Goal: Information Seeking & Learning: Learn about a topic

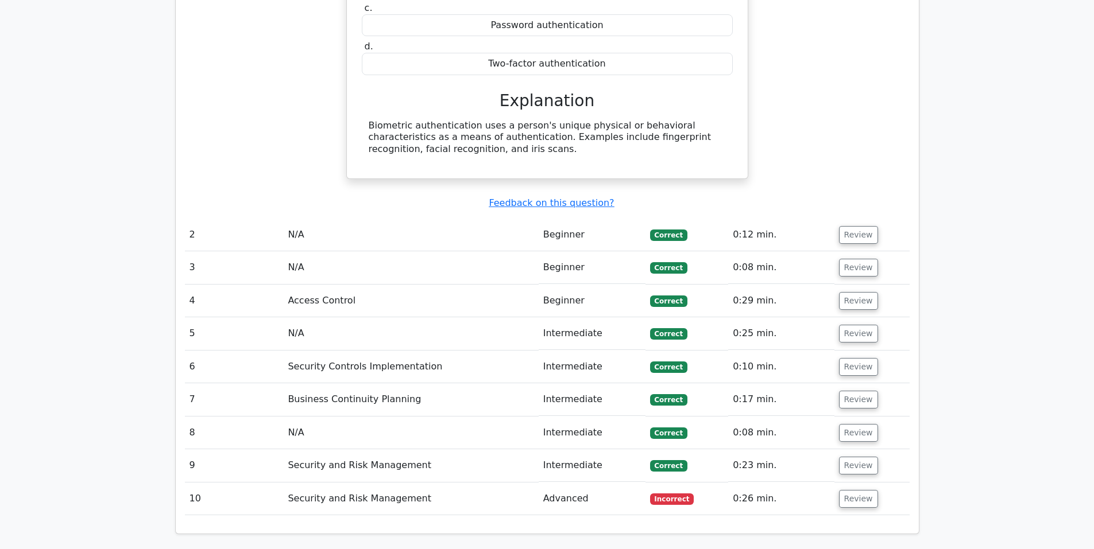
scroll to position [1052, 0]
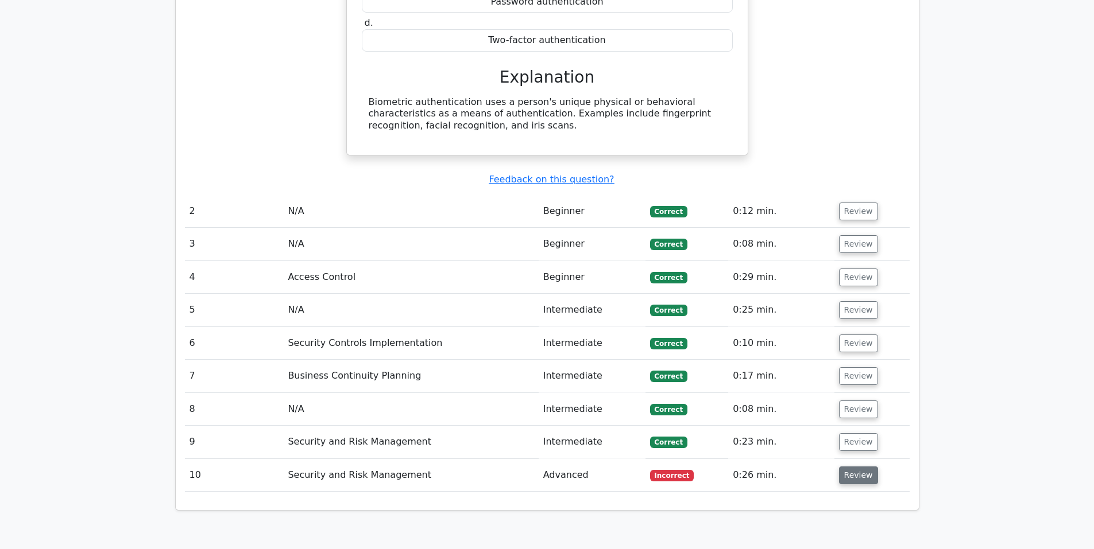
click at [859, 467] on button "Review" at bounding box center [858, 476] width 39 height 18
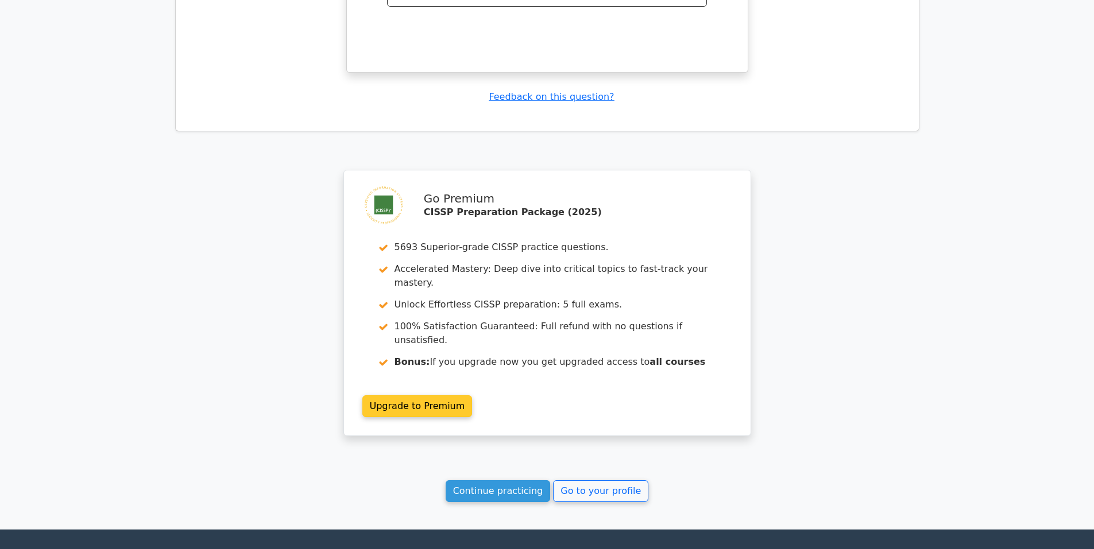
scroll to position [1941, 0]
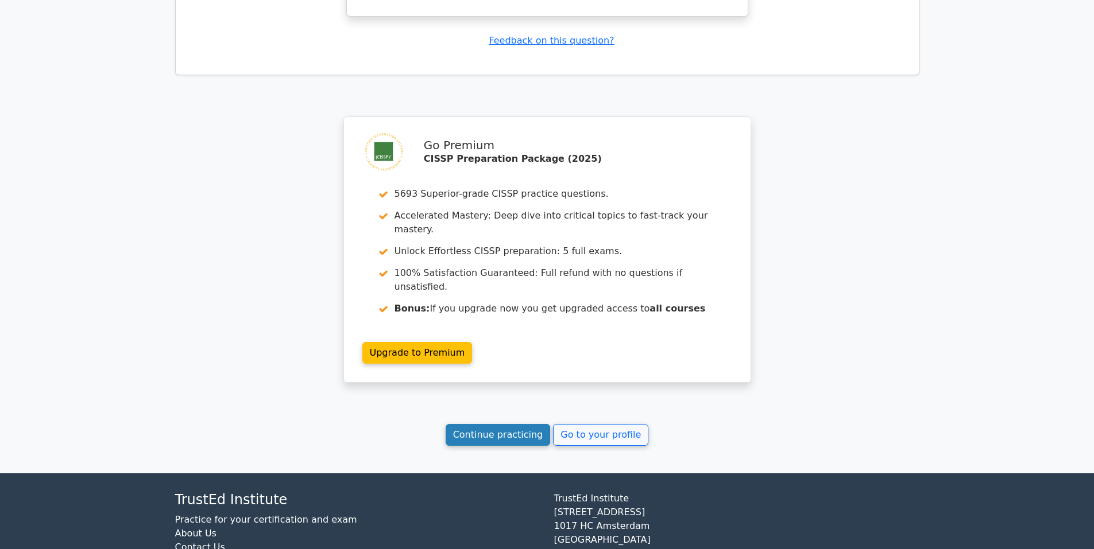
click at [503, 424] on link "Continue practicing" at bounding box center [498, 435] width 105 height 22
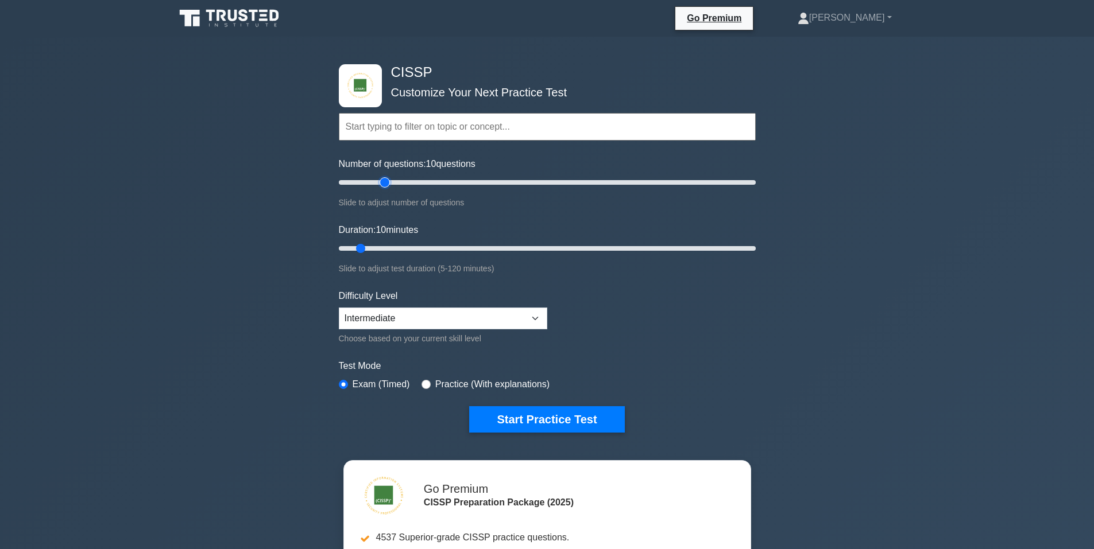
click at [388, 181] on input "Number of questions: 10 questions" at bounding box center [547, 183] width 417 height 14
drag, startPoint x: 384, startPoint y: 183, endPoint x: 378, endPoint y: 186, distance: 6.4
click at [378, 186] on input "Number of questions: 20 questions" at bounding box center [547, 183] width 417 height 14
click at [395, 183] on input "Number of questions: 30 questions" at bounding box center [547, 183] width 417 height 14
click at [391, 184] on input "Number of questions: 30 questions" at bounding box center [547, 183] width 417 height 14
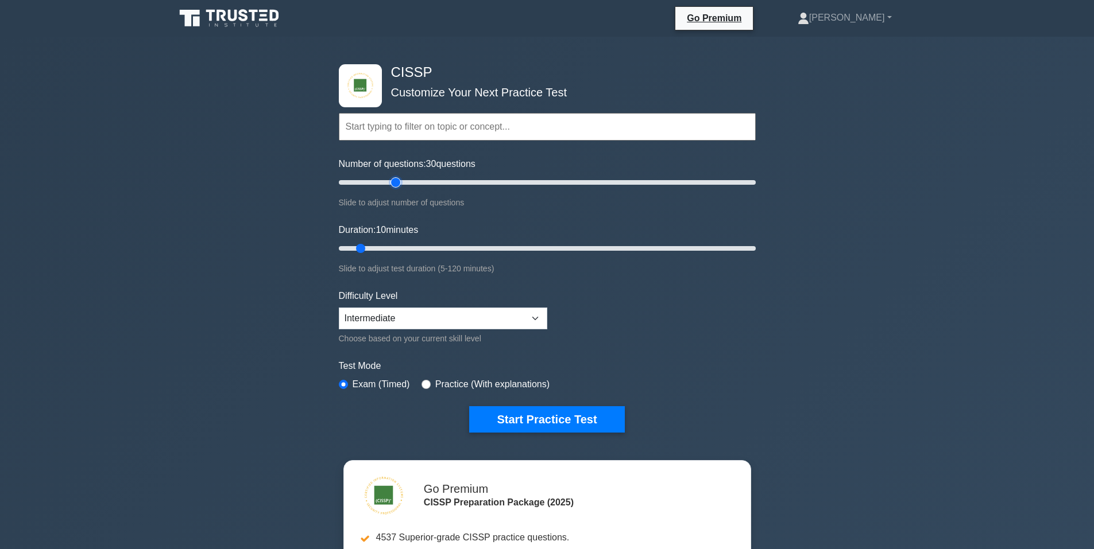
click at [390, 183] on input "Number of questions: 30 questions" at bounding box center [547, 183] width 417 height 14
type input "25"
click at [389, 183] on input "Number of questions: 25 questions" at bounding box center [547, 183] width 417 height 14
click at [382, 247] on input "Duration: 10 minutes" at bounding box center [547, 249] width 417 height 14
click at [386, 247] on input "Duration: 15 minutes" at bounding box center [547, 249] width 417 height 14
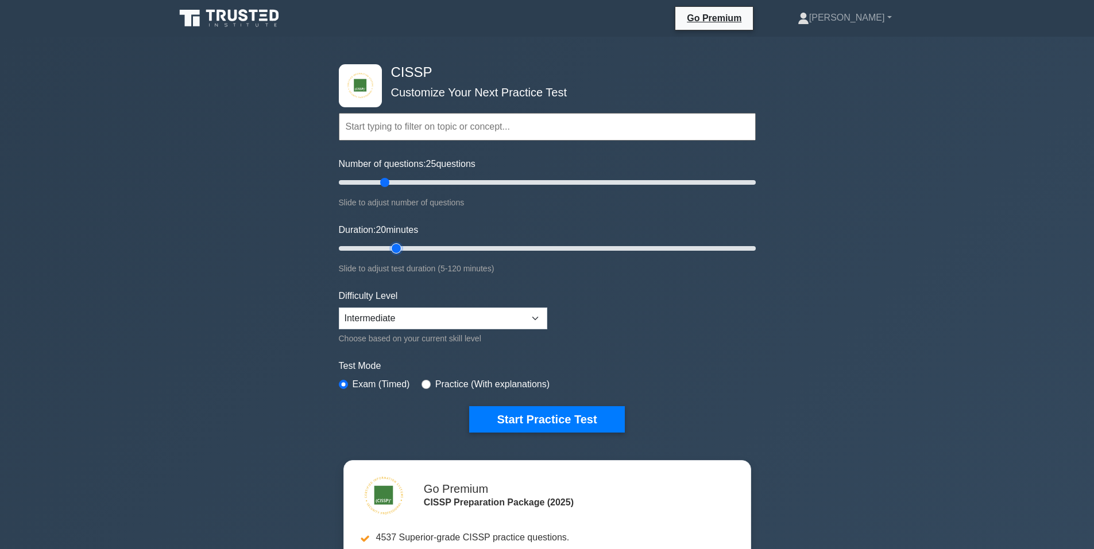
type input "20"
click at [388, 249] on input "Duration: 20 minutes" at bounding box center [547, 249] width 417 height 14
click at [392, 181] on input "Number of questions: 30 questions" at bounding box center [547, 183] width 417 height 14
type input "25"
click at [381, 184] on input "Number of questions: 25 questions" at bounding box center [547, 183] width 417 height 14
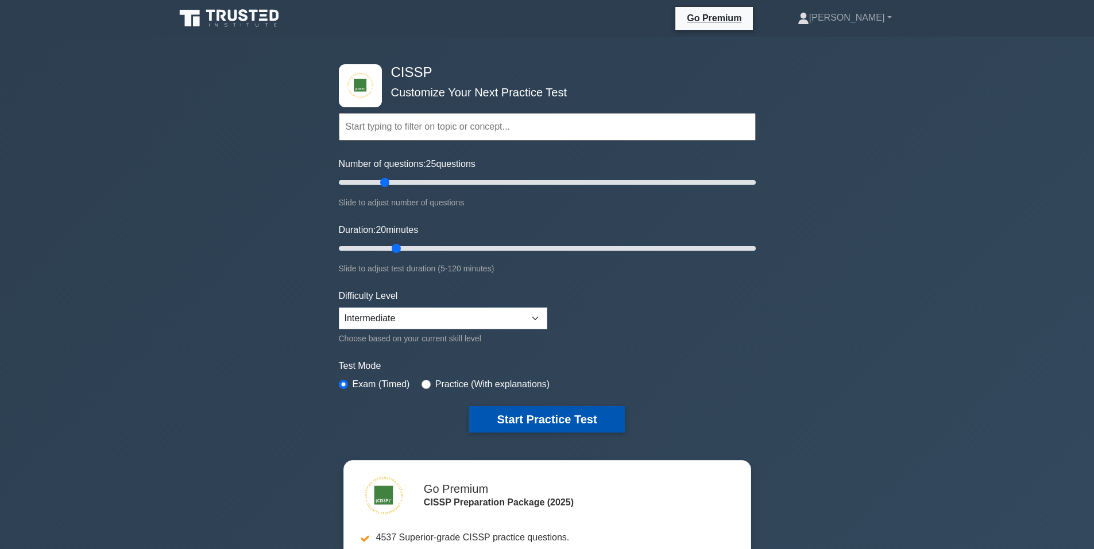
click at [532, 417] on button "Start Practice Test" at bounding box center [546, 419] width 155 height 26
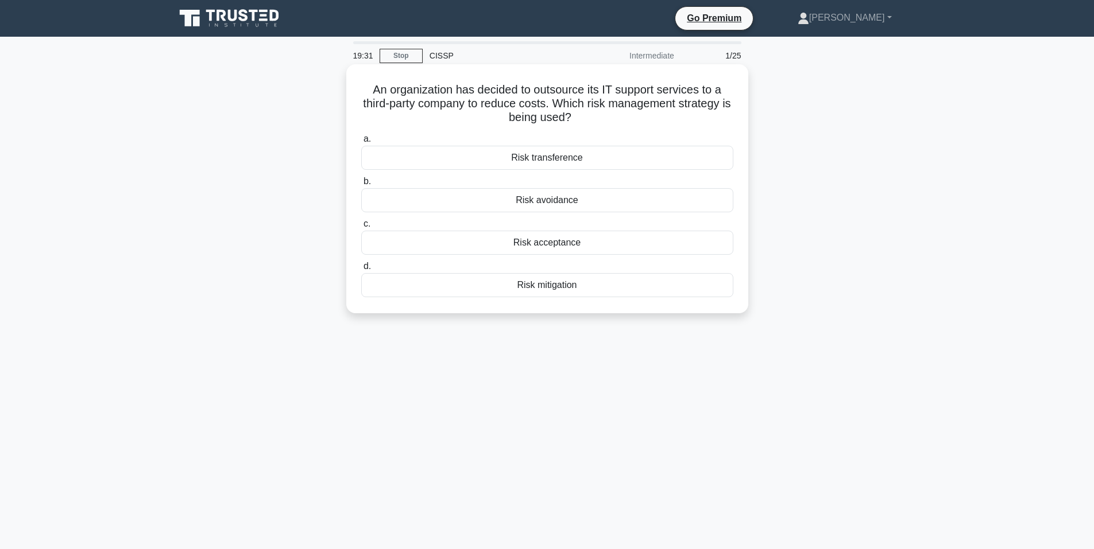
click at [538, 160] on div "Risk transference" at bounding box center [547, 158] width 372 height 24
click at [361, 143] on input "a. Risk transference" at bounding box center [361, 138] width 0 height 7
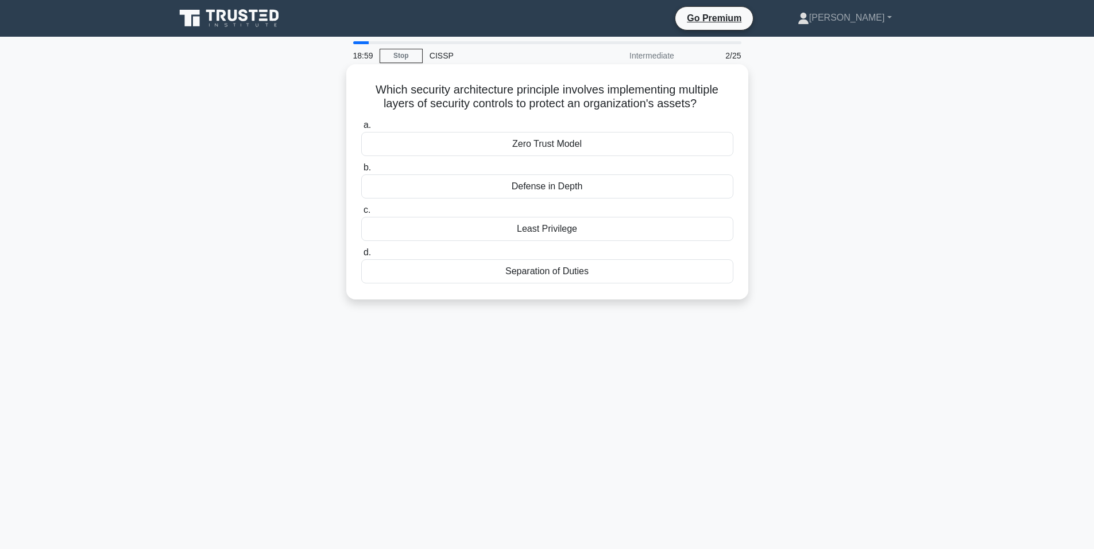
click at [458, 184] on div "Defense in Depth" at bounding box center [547, 187] width 372 height 24
click at [361, 172] on input "b. Defense in Depth" at bounding box center [361, 167] width 0 height 7
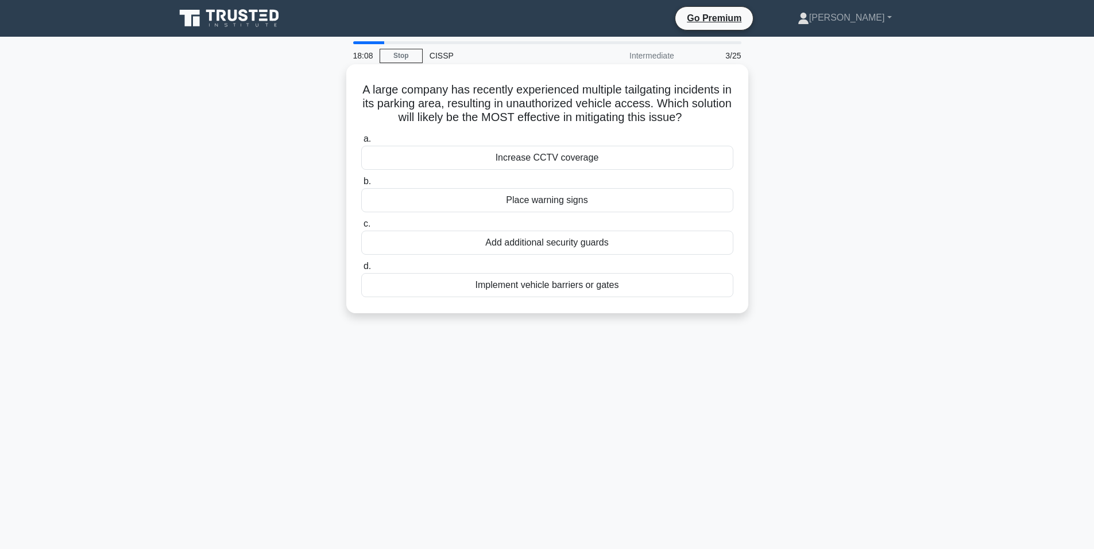
click at [537, 245] on div "Add additional security guards" at bounding box center [547, 243] width 372 height 24
click at [361, 228] on input "c. Add additional security guards" at bounding box center [361, 223] width 0 height 7
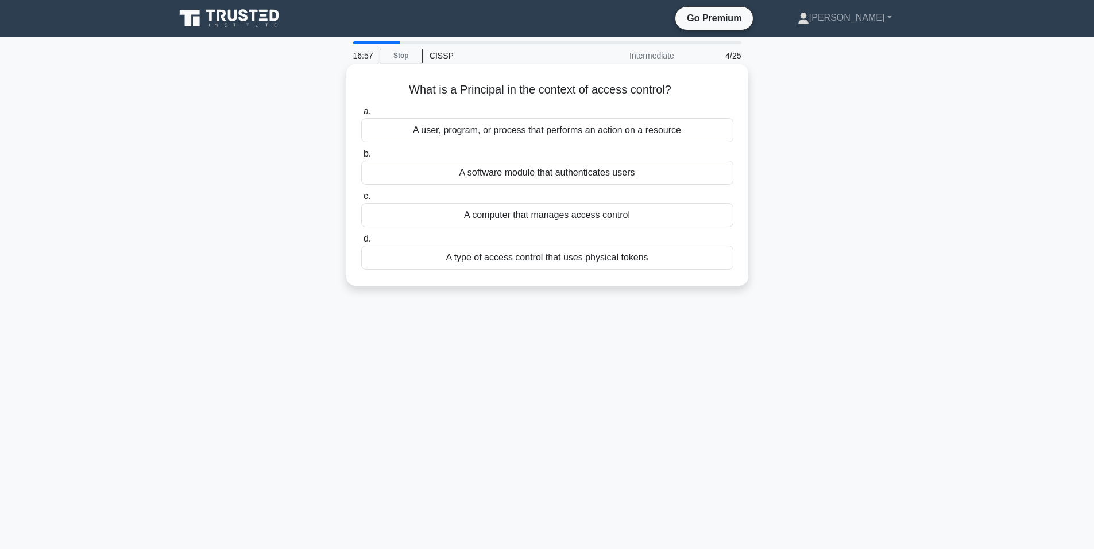
click at [502, 129] on div "A user, program, or process that performs an action on a resource" at bounding box center [547, 130] width 372 height 24
click at [361, 115] on input "a. A user, program, or process that performs an action on a resource" at bounding box center [361, 111] width 0 height 7
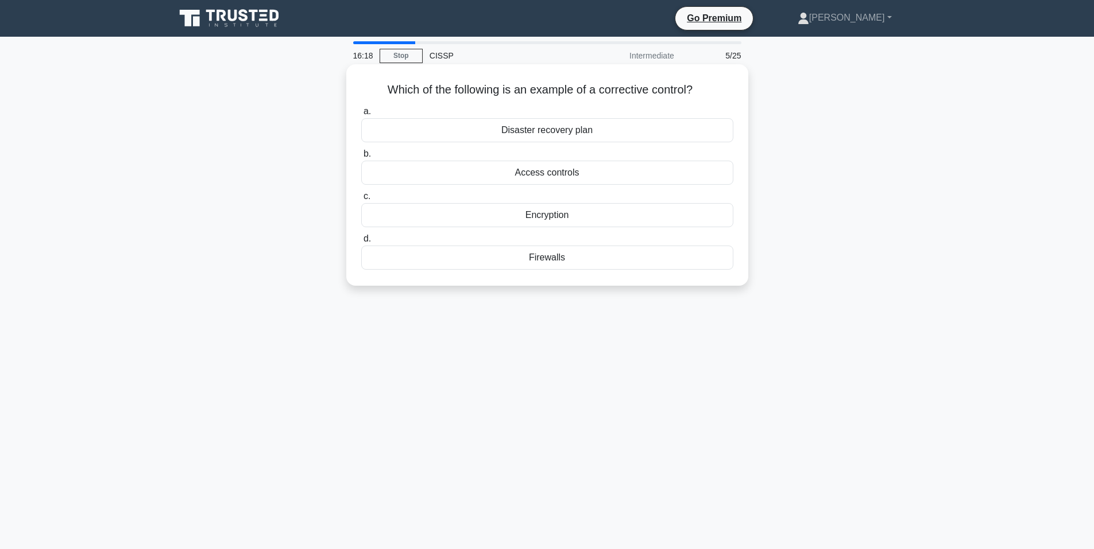
click at [561, 259] on div "Firewalls" at bounding box center [547, 258] width 372 height 24
click at [361, 243] on input "d. Firewalls" at bounding box center [361, 238] width 0 height 7
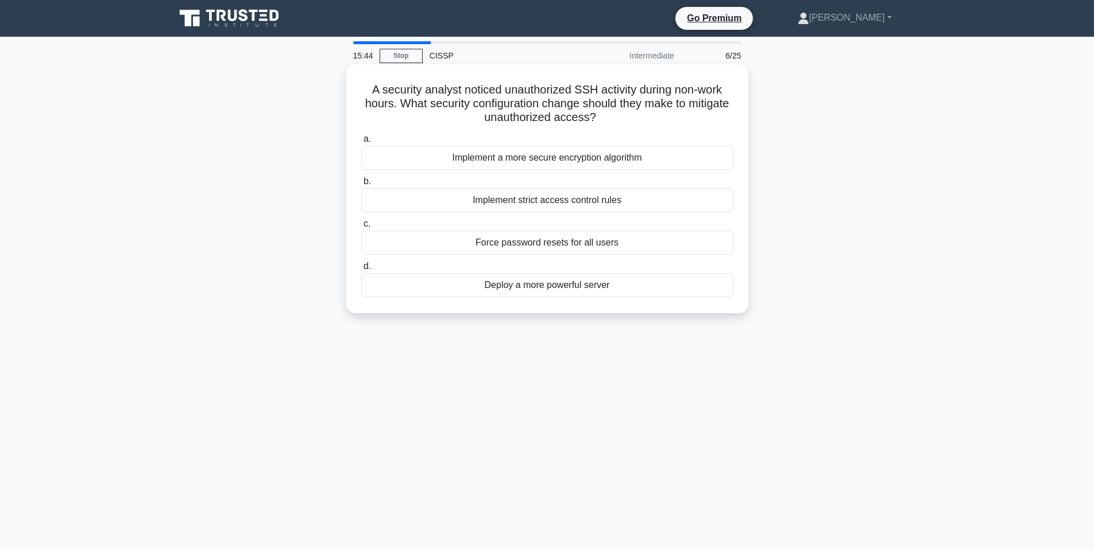
click at [562, 200] on div "Implement strict access control rules" at bounding box center [547, 200] width 372 height 24
click at [361, 185] on input "b. Implement strict access control rules" at bounding box center [361, 181] width 0 height 7
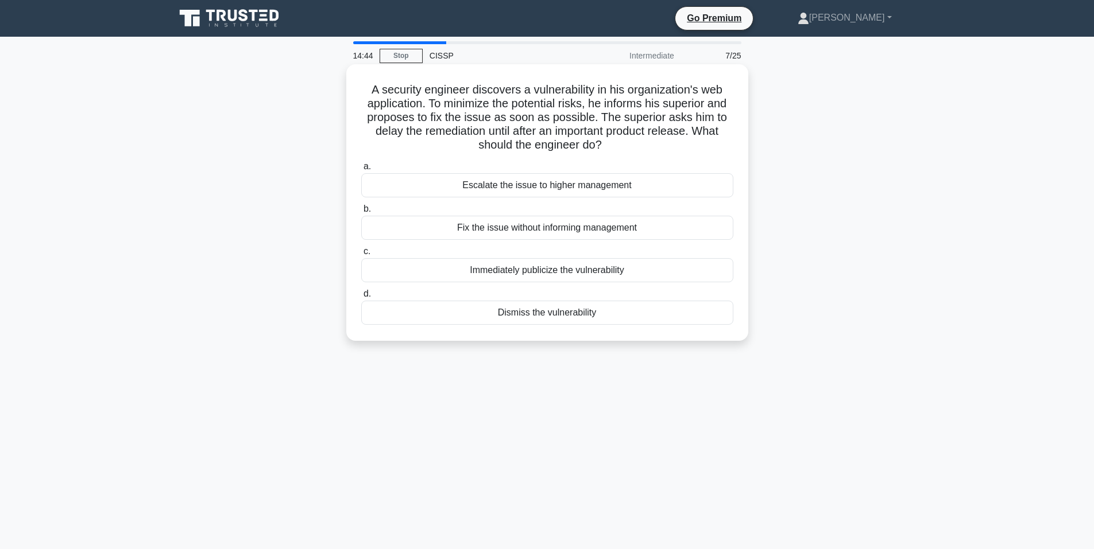
click at [557, 187] on div "Escalate the issue to higher management" at bounding box center [547, 185] width 372 height 24
click at [361, 171] on input "a. Escalate the issue to higher management" at bounding box center [361, 166] width 0 height 7
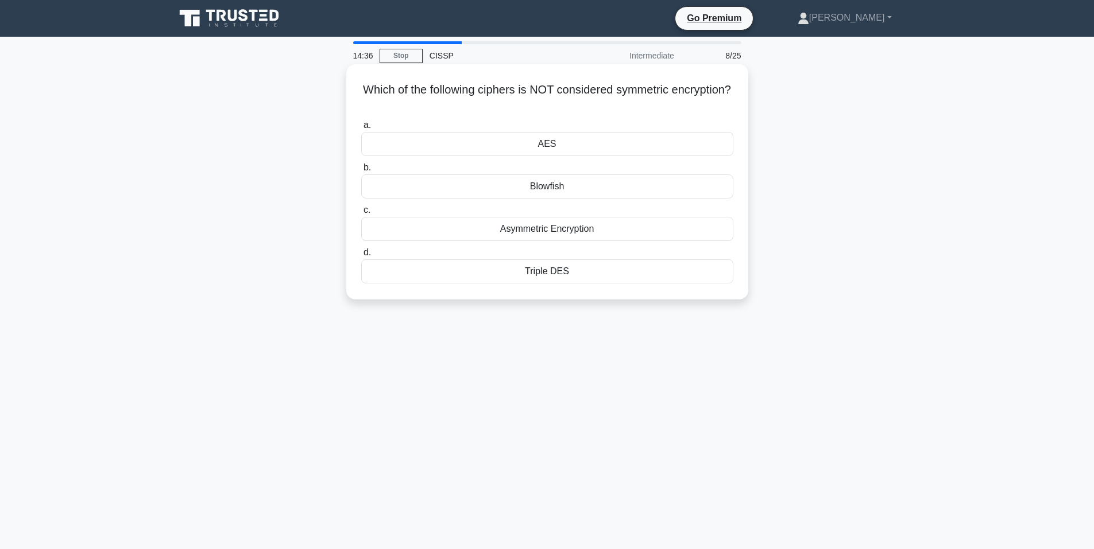
click at [572, 233] on div "Asymmetric Encryption" at bounding box center [547, 229] width 372 height 24
click at [361, 214] on input "c. Asymmetric Encryption" at bounding box center [361, 210] width 0 height 7
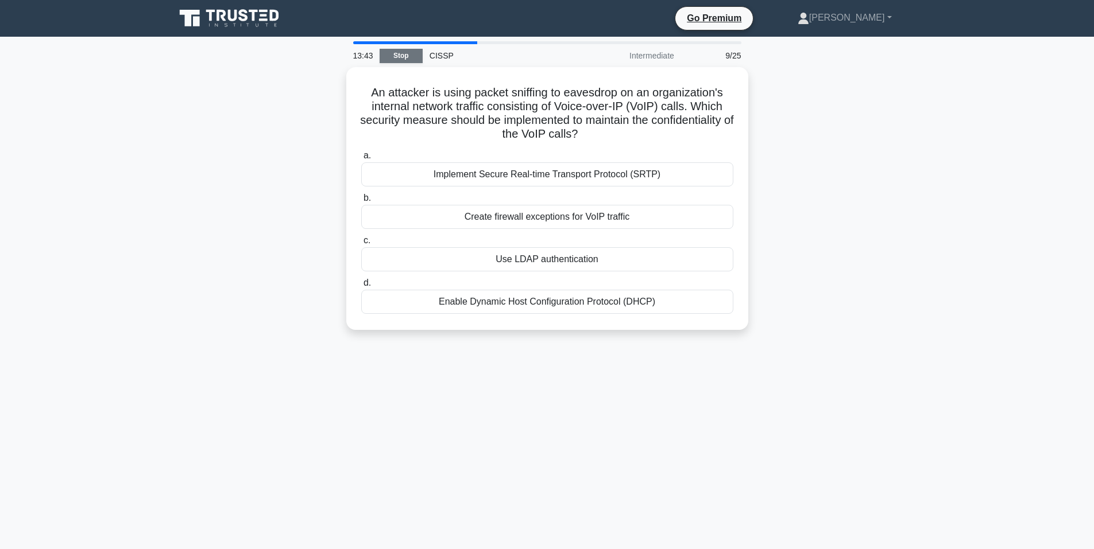
click at [399, 54] on link "Stop" at bounding box center [401, 56] width 43 height 14
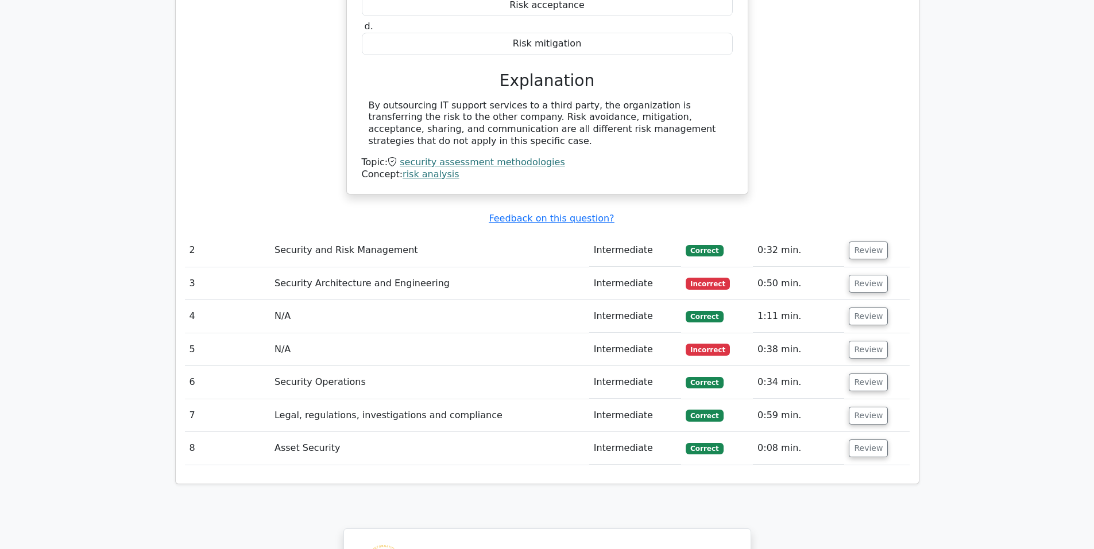
scroll to position [1148, 0]
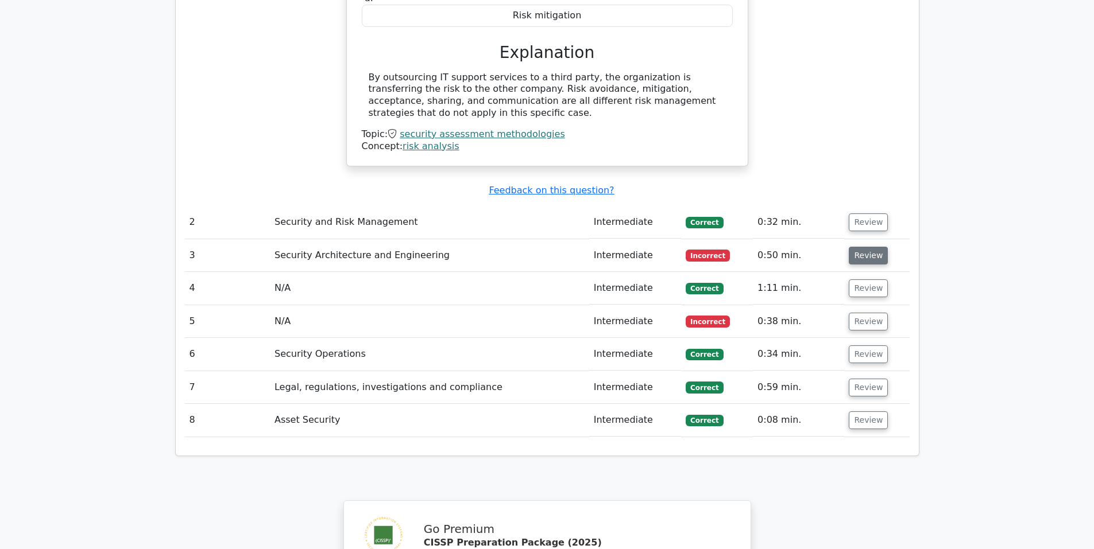
click at [870, 247] on button "Review" at bounding box center [868, 256] width 39 height 18
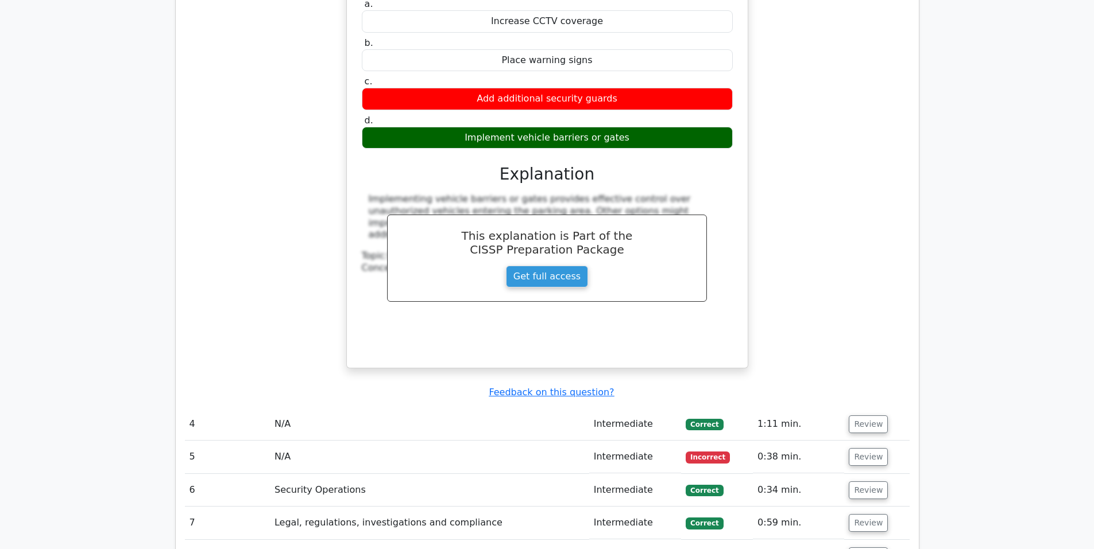
scroll to position [1531, 0]
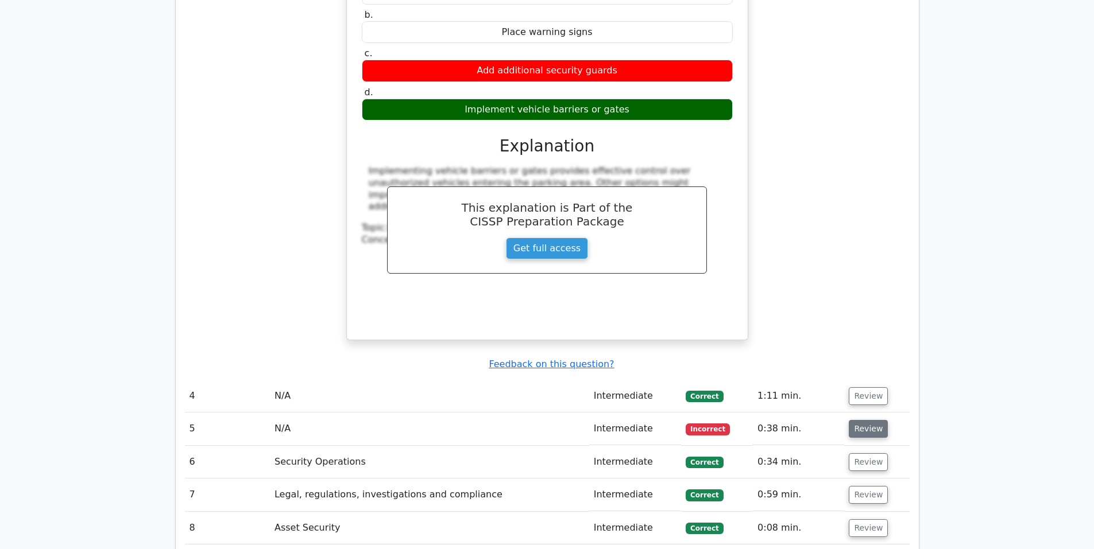
click at [868, 420] on button "Review" at bounding box center [868, 429] width 39 height 18
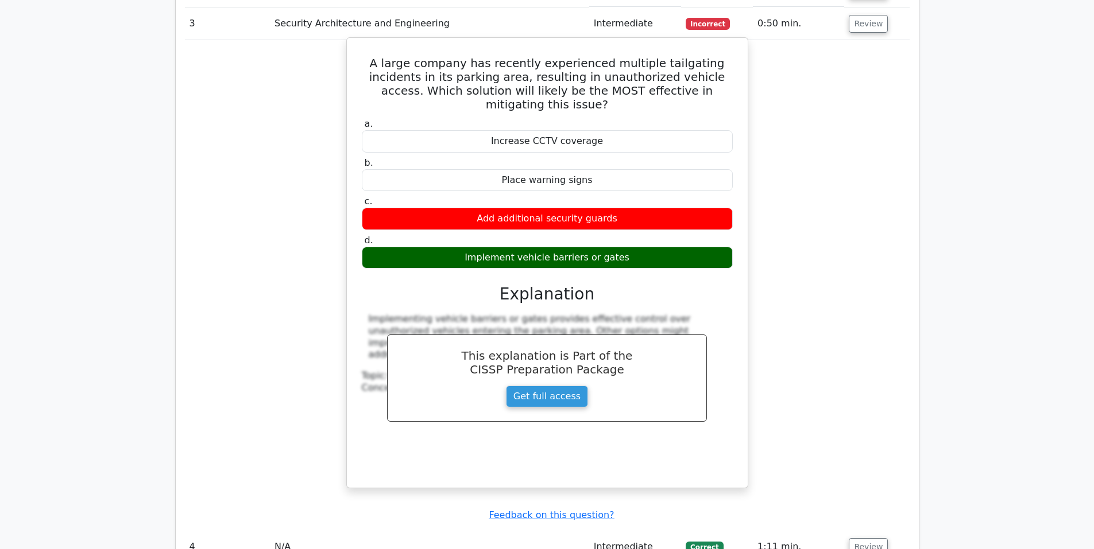
scroll to position [1244, 0]
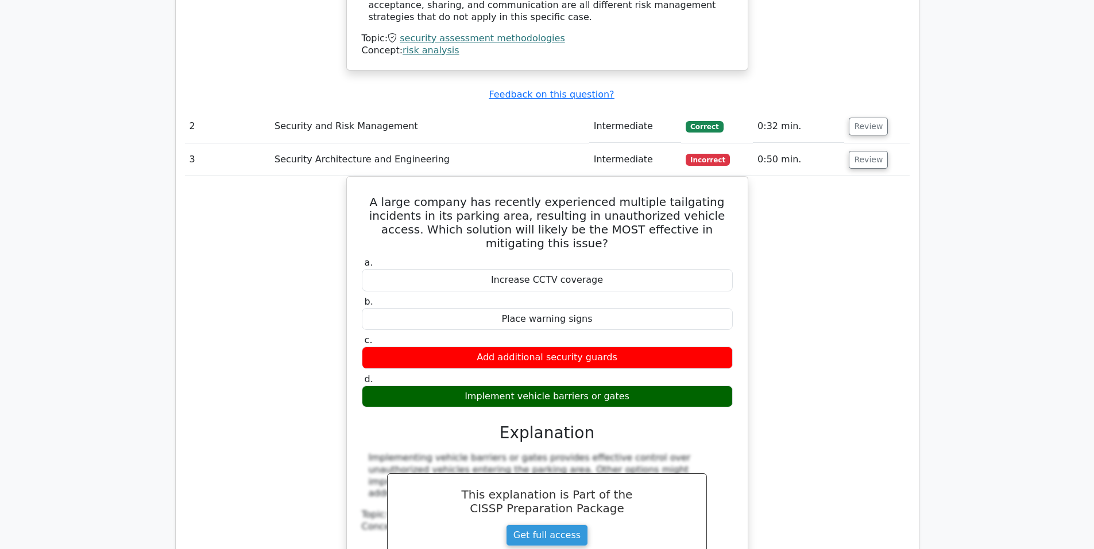
click at [704, 154] on span "Incorrect" at bounding box center [708, 159] width 44 height 11
click at [856, 151] on button "Review" at bounding box center [868, 160] width 39 height 18
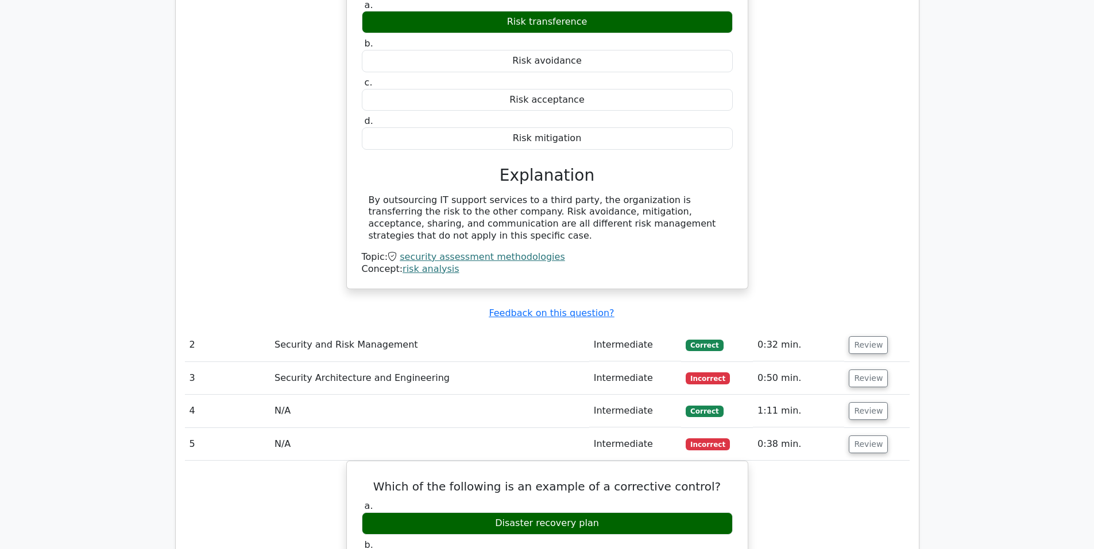
scroll to position [1052, 0]
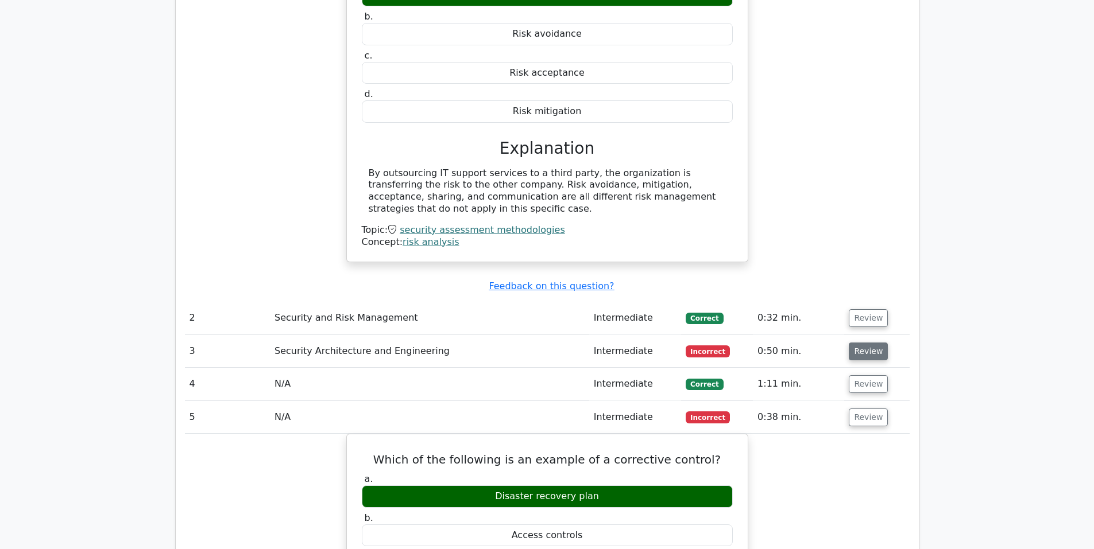
click at [862, 343] on button "Review" at bounding box center [868, 352] width 39 height 18
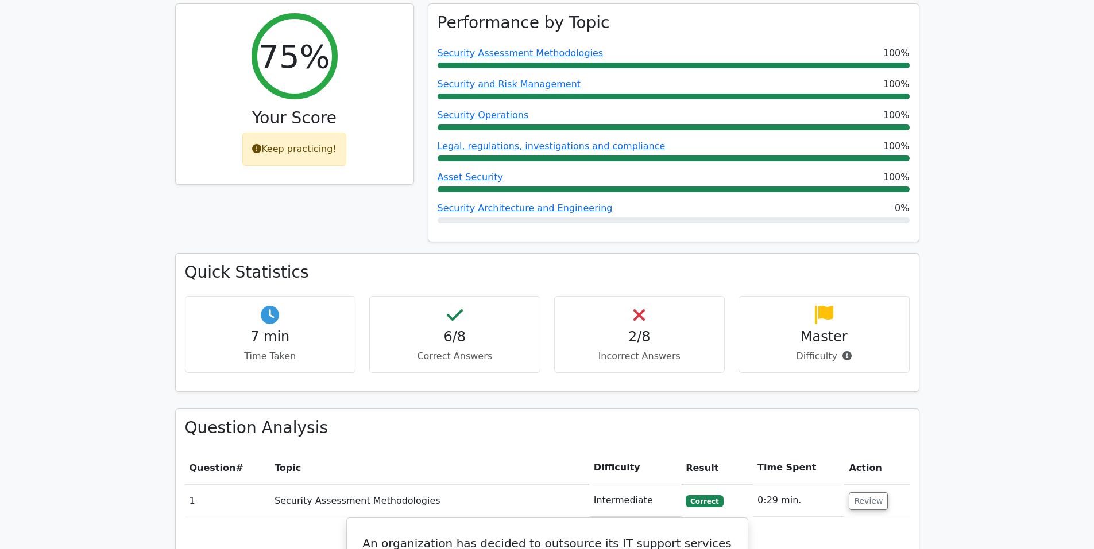
scroll to position [251, 0]
